Goal: Information Seeking & Learning: Learn about a topic

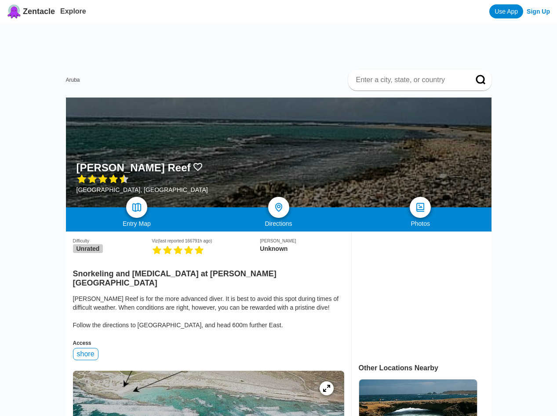
scroll to position [10, 0]
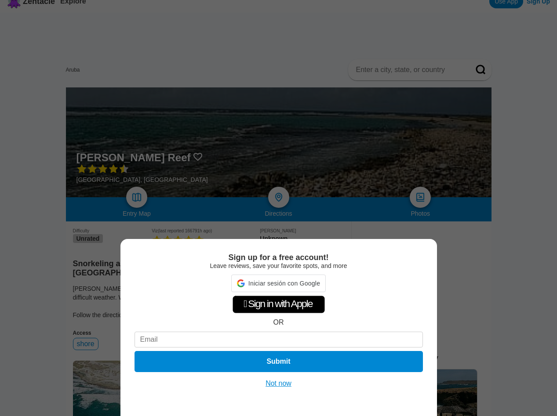
click at [279, 385] on button "Not now" at bounding box center [278, 383] width 31 height 9
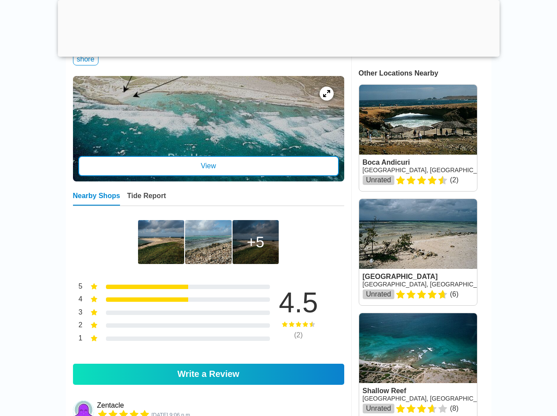
scroll to position [237, 0]
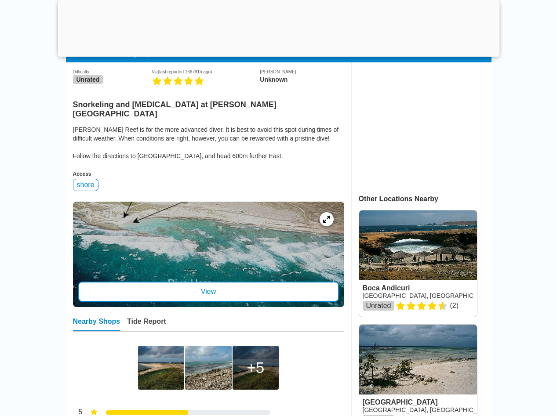
click at [197, 282] on div "View" at bounding box center [208, 292] width 261 height 20
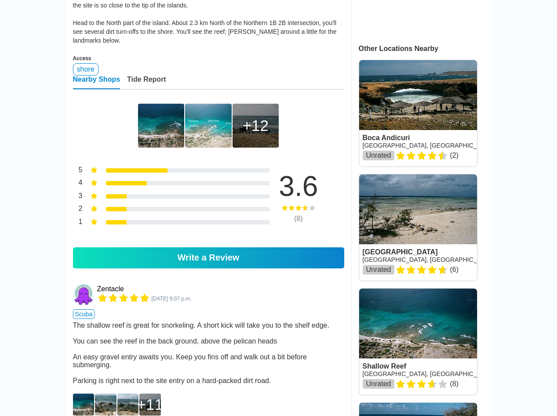
scroll to position [291, 0]
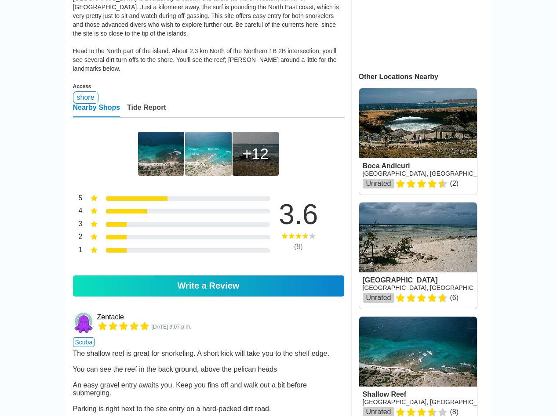
click at [211, 162] on img at bounding box center [208, 154] width 46 height 44
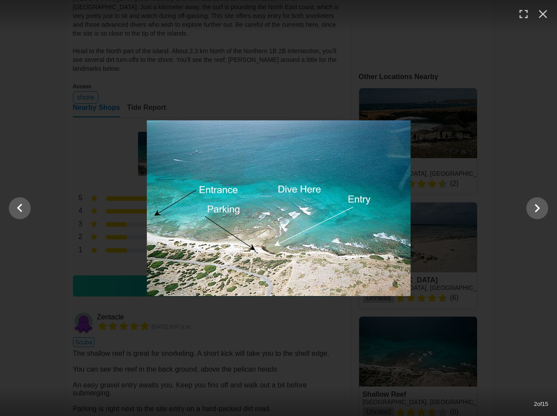
click at [506, 280] on div at bounding box center [278, 208] width 557 height 176
